Goal: Transaction & Acquisition: Purchase product/service

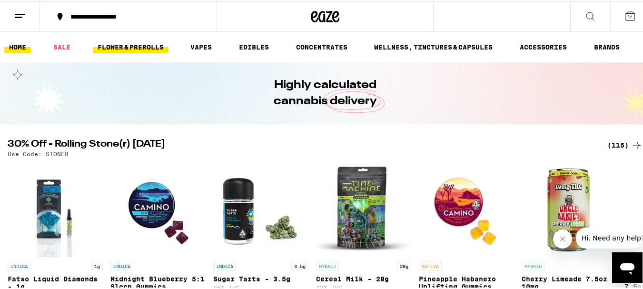
click at [121, 48] on link "FLOWER & PREROLLS" at bounding box center [131, 45] width 76 height 11
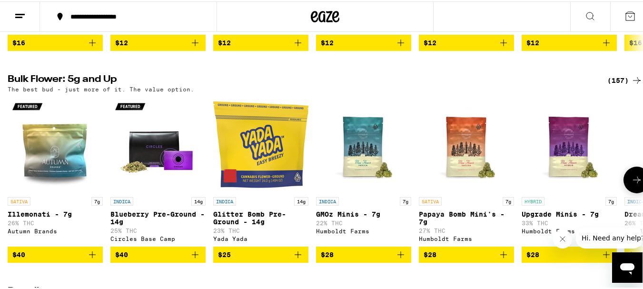
scroll to position [286, 0]
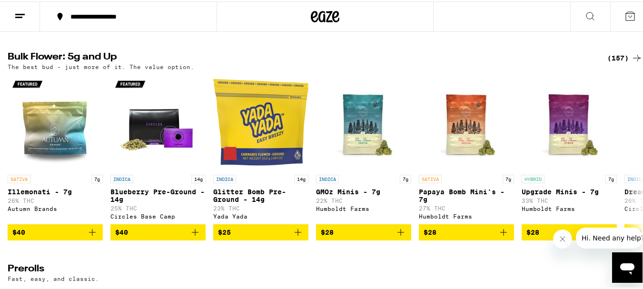
click at [610, 61] on div "(157)" at bounding box center [624, 56] width 35 height 11
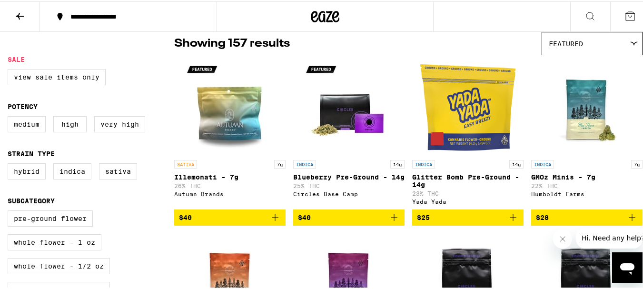
scroll to position [95, 0]
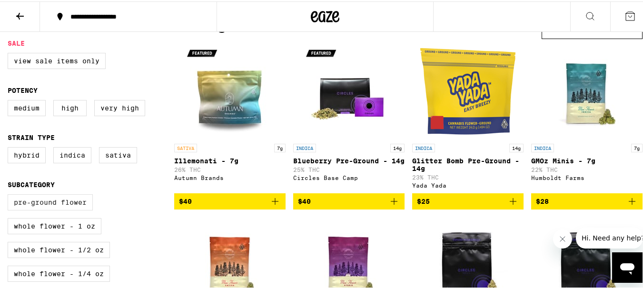
click at [84, 205] on label "Pre-ground Flower" at bounding box center [50, 201] width 85 height 16
click at [10, 195] on input "Pre-ground Flower" at bounding box center [10, 194] width 0 height 0
checkbox input "true"
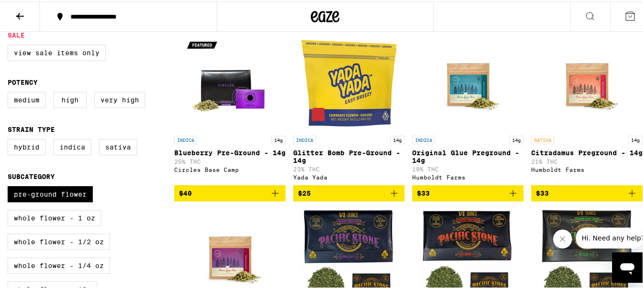
scroll to position [95, 0]
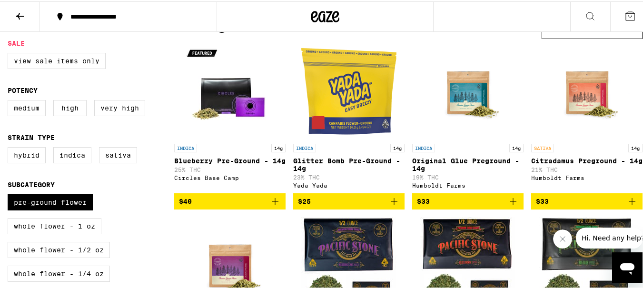
click at [391, 203] on icon "Add to bag" at bounding box center [394, 200] width 7 height 7
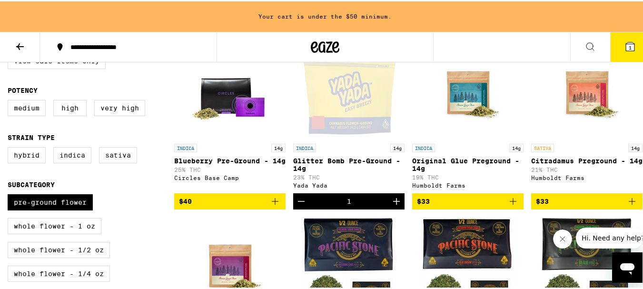
click at [393, 203] on icon "Increment" at bounding box center [396, 200] width 7 height 7
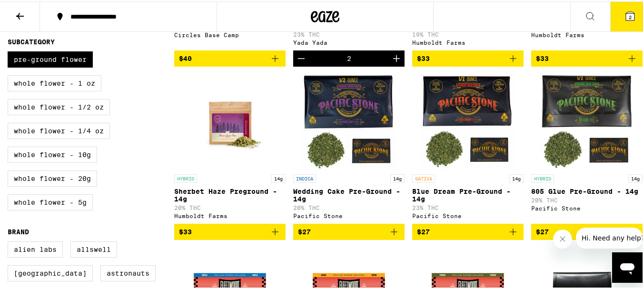
scroll to position [190, 0]
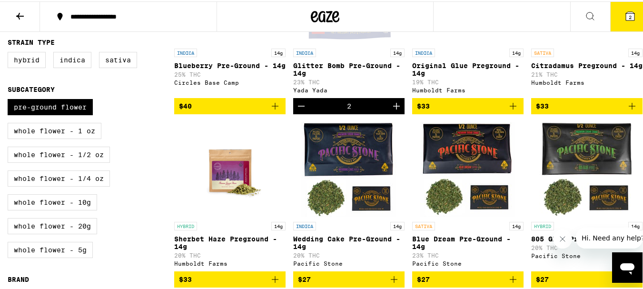
click at [304, 110] on icon "Decrement" at bounding box center [301, 104] width 11 height 11
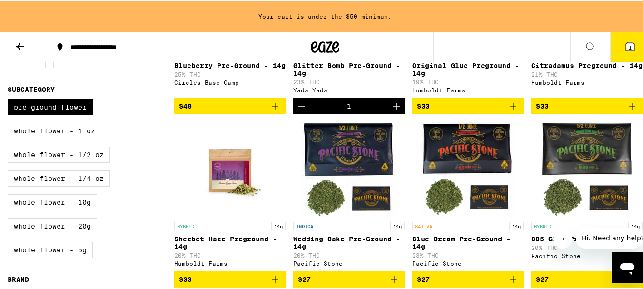
click at [302, 110] on icon "Decrement" at bounding box center [301, 104] width 11 height 11
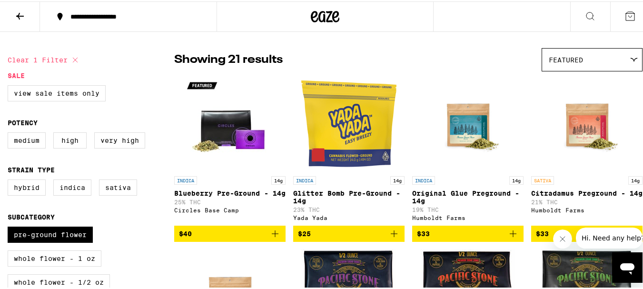
scroll to position [0, 0]
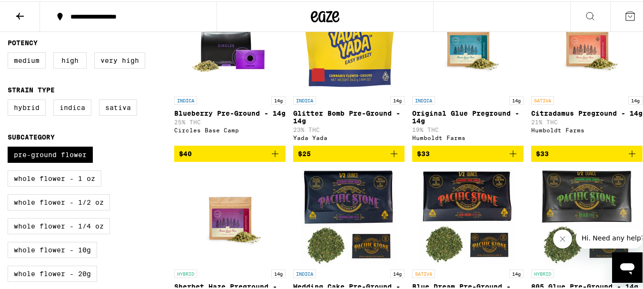
click at [392, 158] on icon "Add to bag" at bounding box center [393, 152] width 11 height 11
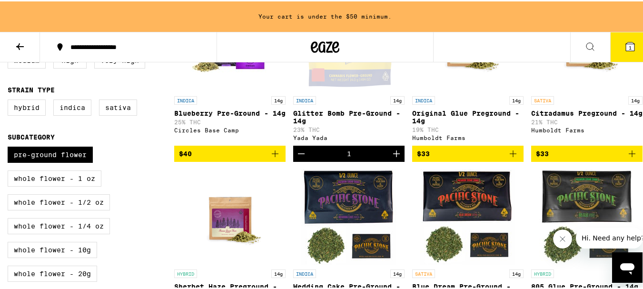
click at [392, 158] on icon "Increment" at bounding box center [396, 152] width 11 height 11
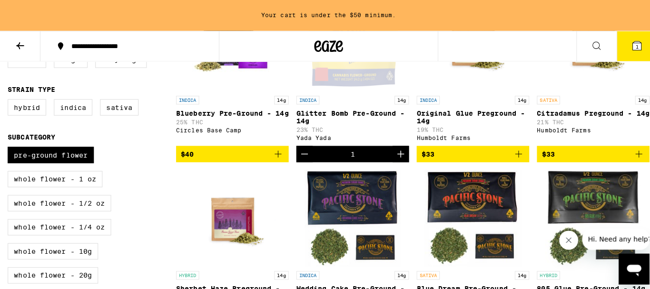
scroll to position [143, 0]
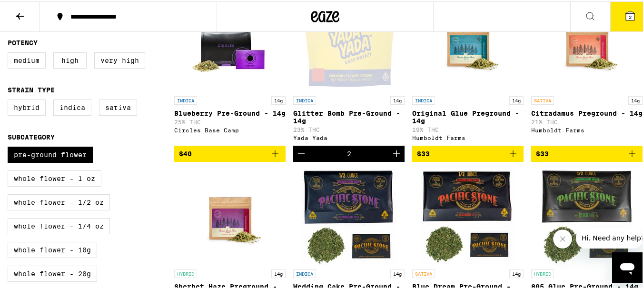
click at [629, 14] on span "2" at bounding box center [630, 16] width 3 height 6
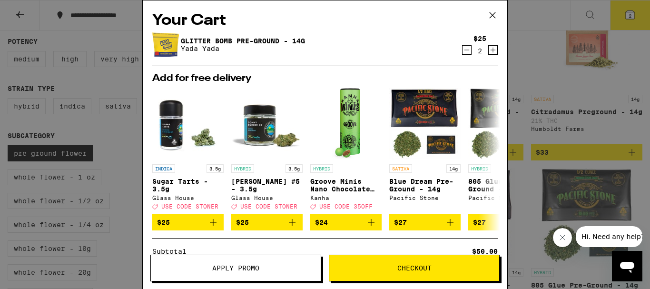
click at [490, 16] on icon at bounding box center [493, 15] width 14 height 14
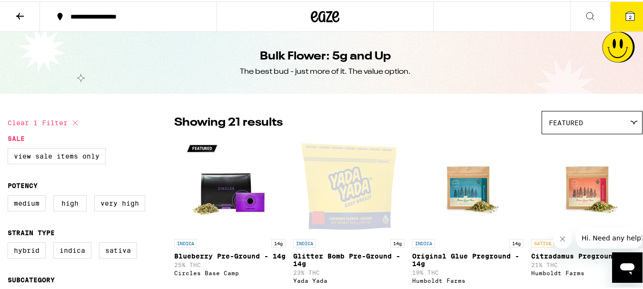
click at [626, 17] on icon at bounding box center [630, 14] width 9 height 9
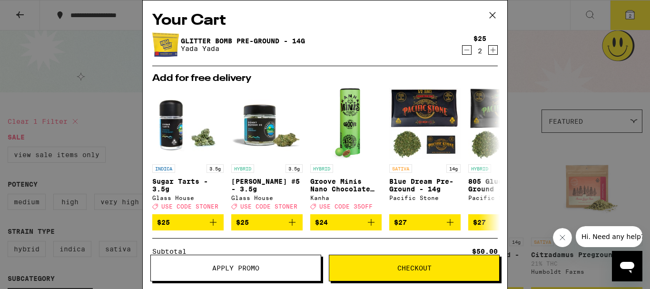
click at [349, 269] on span "Checkout" at bounding box center [414, 268] width 170 height 7
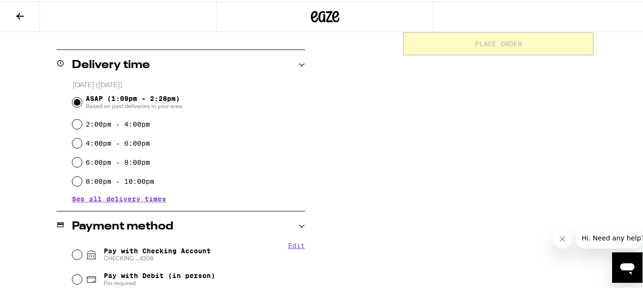
scroll to position [238, 0]
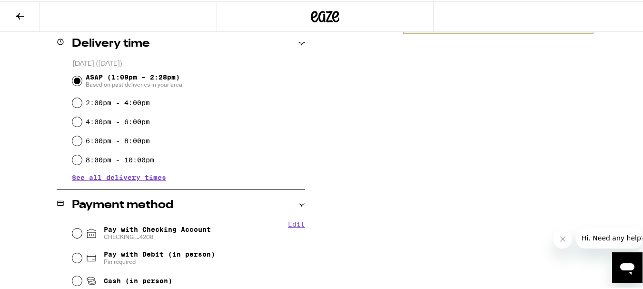
click at [137, 230] on span "Pay with Checking Account CHECKING ...4208" at bounding box center [157, 231] width 107 height 15
click at [82, 230] on input "Pay with Checking Account CHECKING ...4208" at bounding box center [77, 232] width 10 height 10
radio input "true"
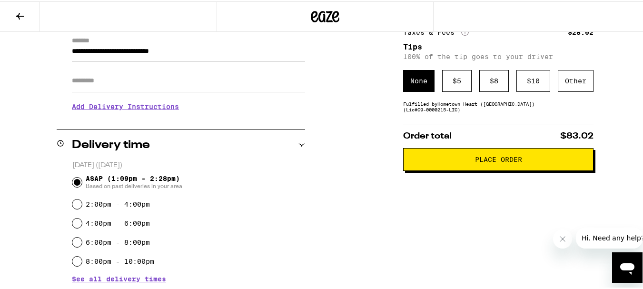
scroll to position [107, 0]
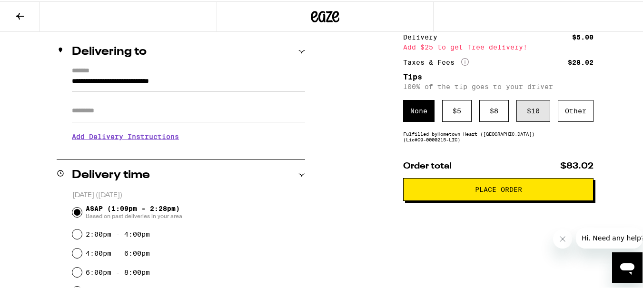
click at [533, 106] on div "$ 10" at bounding box center [534, 110] width 34 height 22
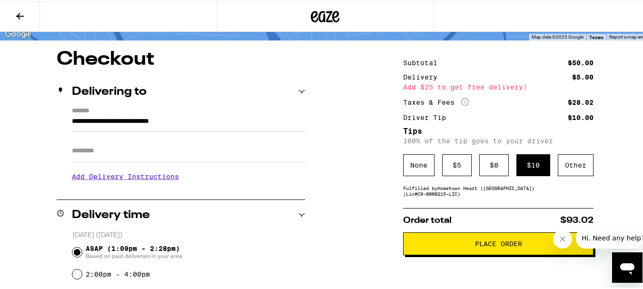
scroll to position [59, 0]
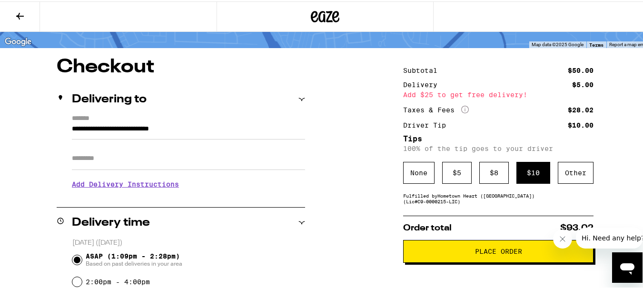
click at [436, 252] on span "Place Order" at bounding box center [498, 250] width 174 height 7
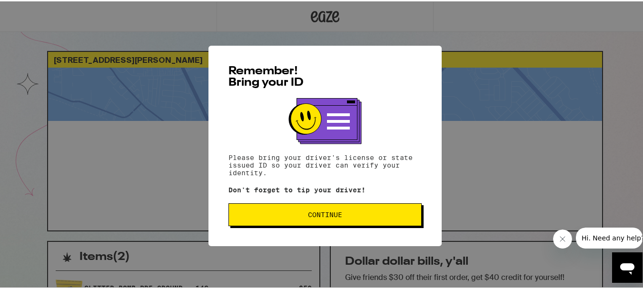
click at [320, 217] on span "Continue" at bounding box center [325, 213] width 34 height 7
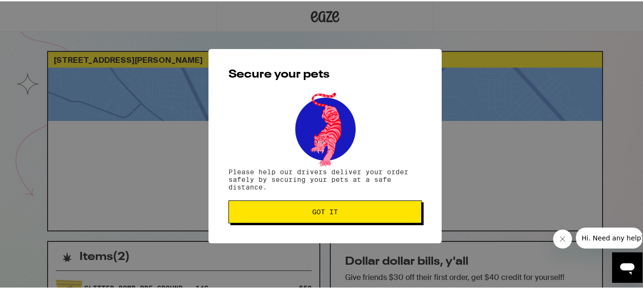
click at [277, 203] on button "Got it" at bounding box center [325, 210] width 193 height 23
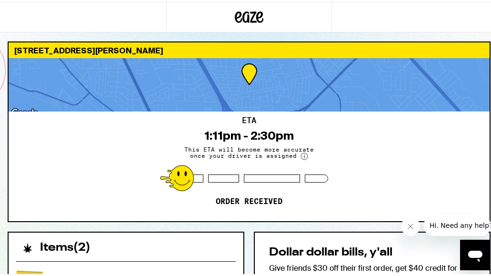
scroll to position [58, 0]
